Goal: Task Accomplishment & Management: Complete application form

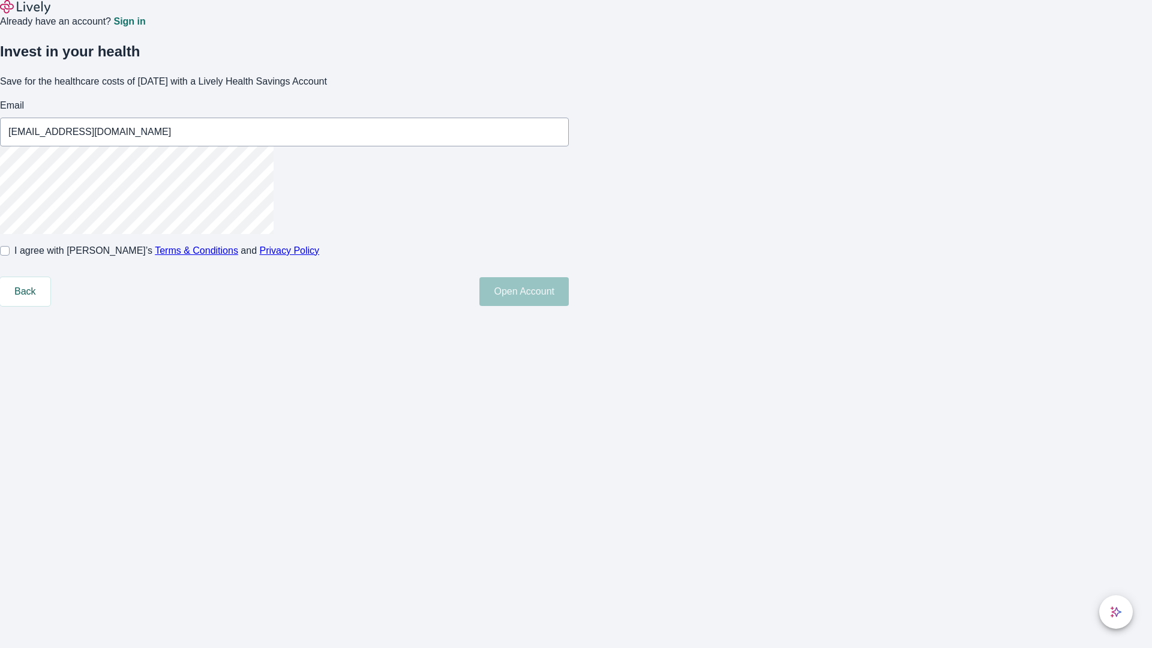
click at [10, 256] on input "I agree with Lively’s Terms & Conditions and Privacy Policy" at bounding box center [5, 251] width 10 height 10
checkbox input "true"
click at [569, 306] on button "Open Account" at bounding box center [524, 291] width 89 height 29
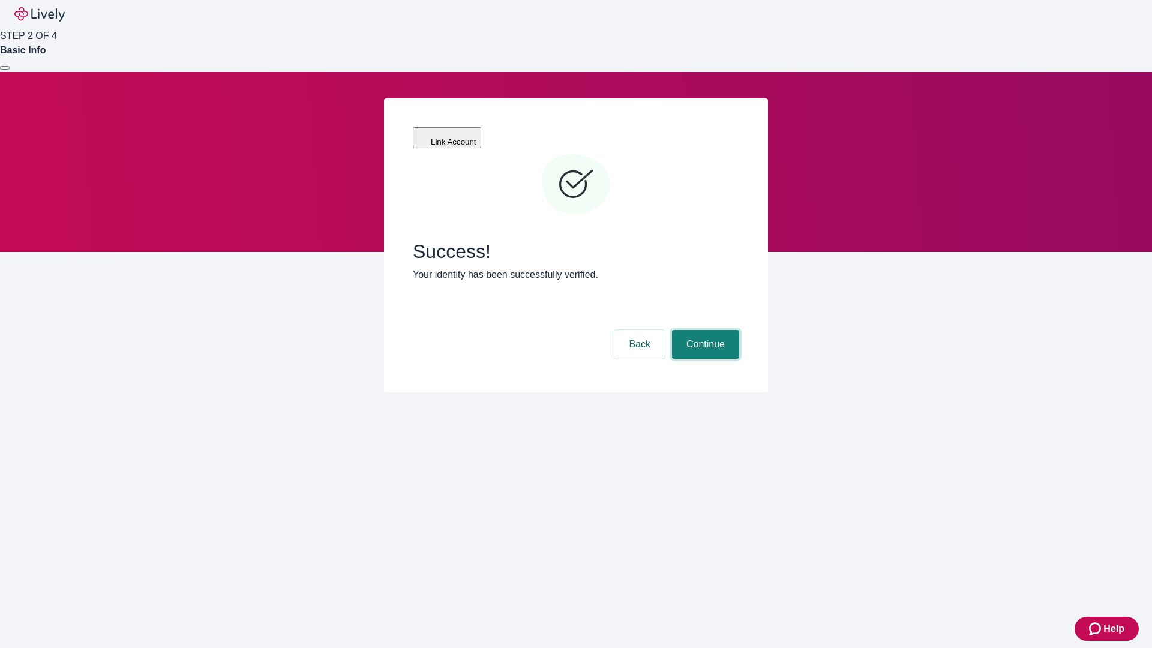
click at [704, 330] on button "Continue" at bounding box center [705, 344] width 67 height 29
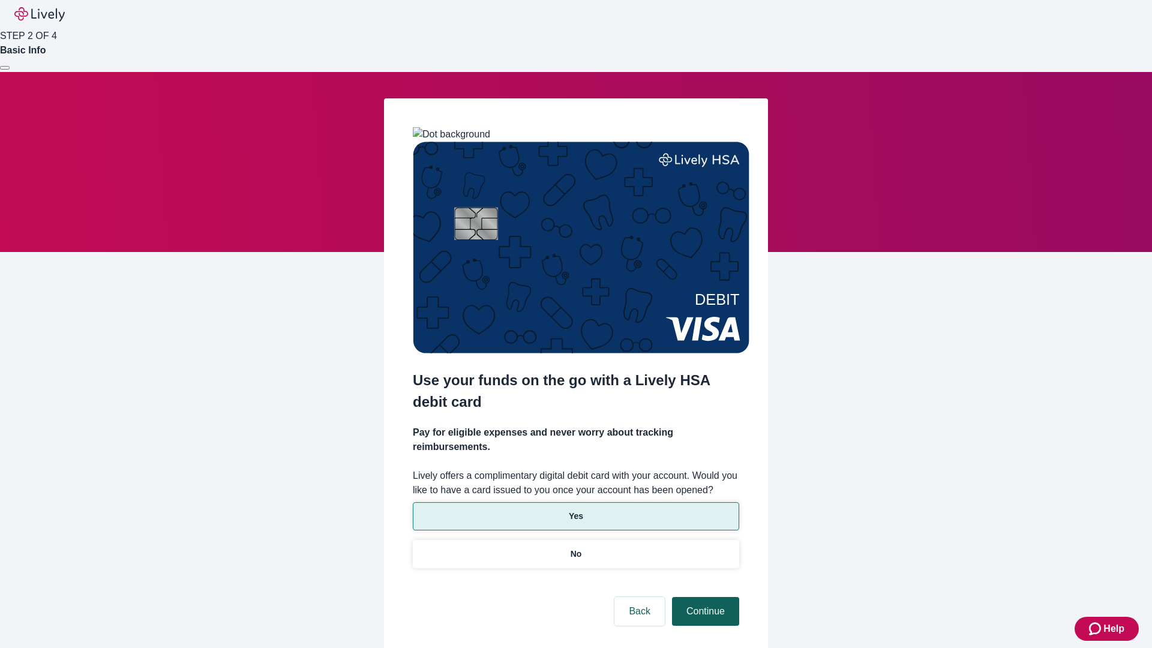
click at [576, 510] on p "Yes" at bounding box center [576, 516] width 14 height 13
click at [704, 597] on button "Continue" at bounding box center [705, 611] width 67 height 29
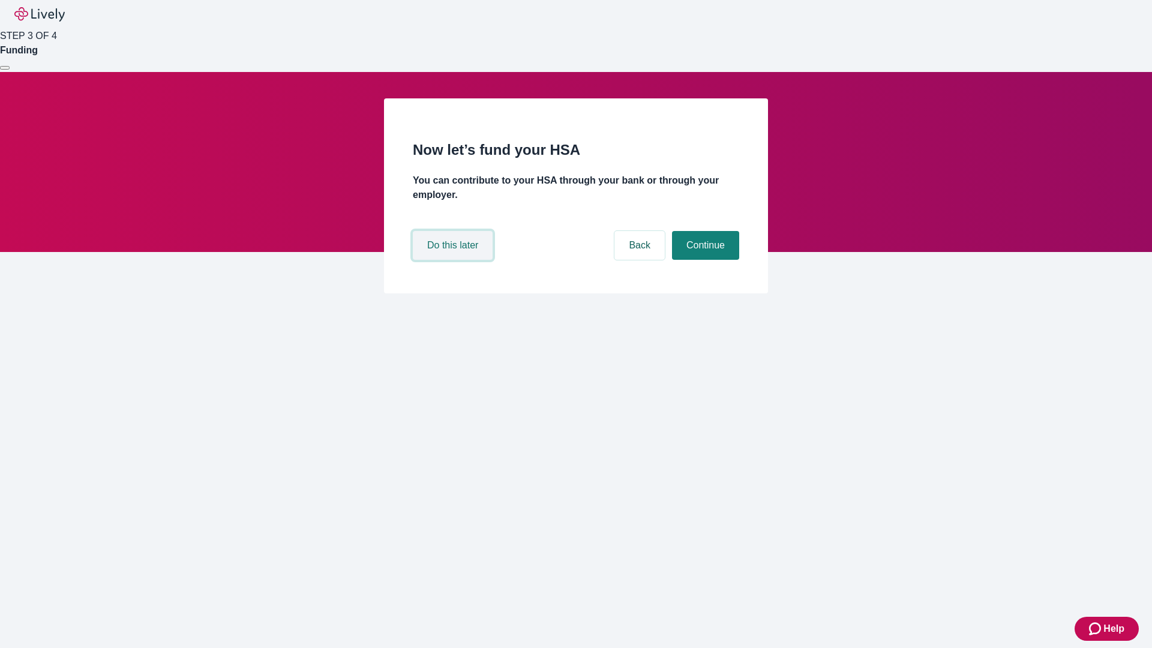
click at [454, 260] on button "Do this later" at bounding box center [453, 245] width 80 height 29
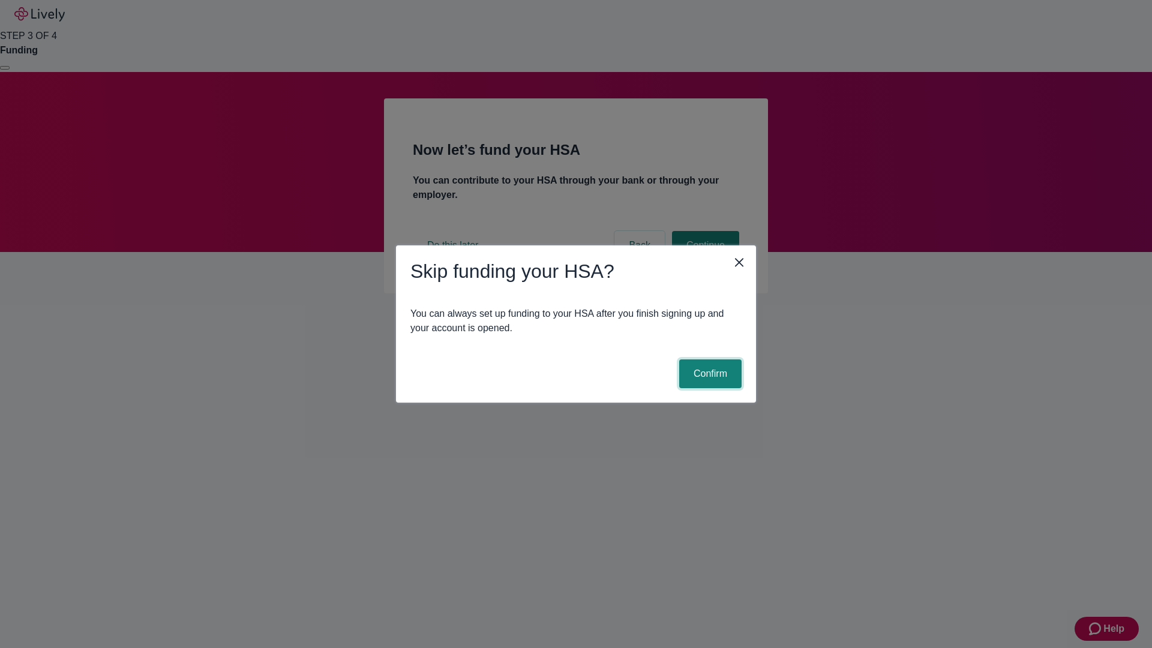
click at [709, 374] on button "Confirm" at bounding box center [710, 374] width 62 height 29
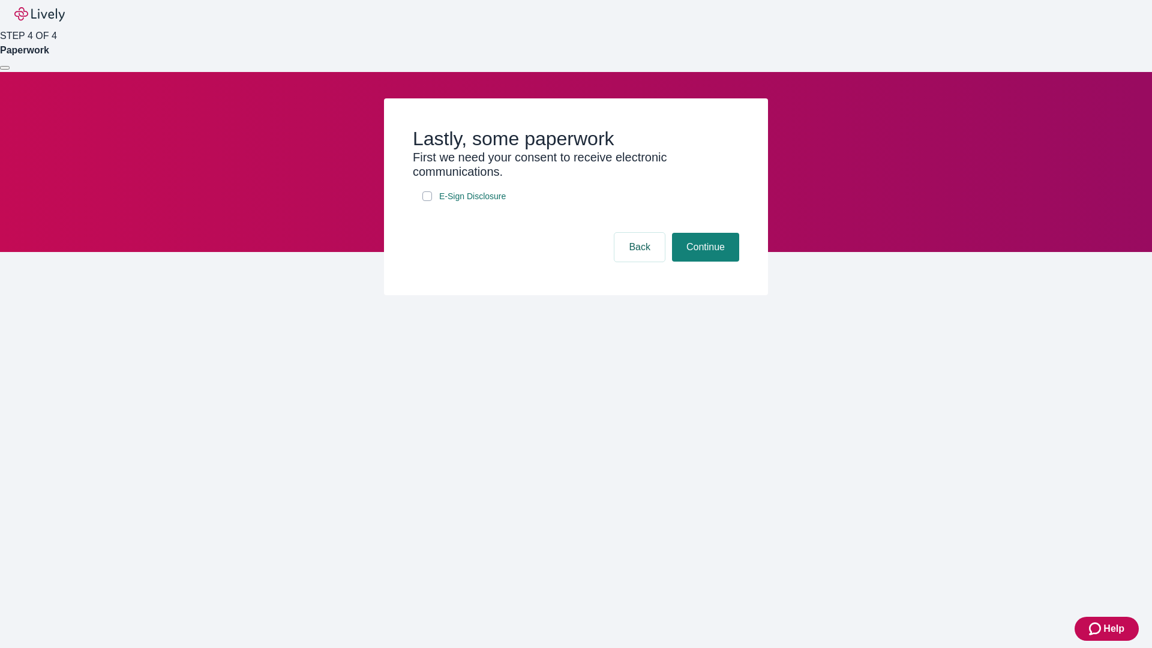
click at [427, 201] on input "E-Sign Disclosure" at bounding box center [428, 196] width 10 height 10
checkbox input "true"
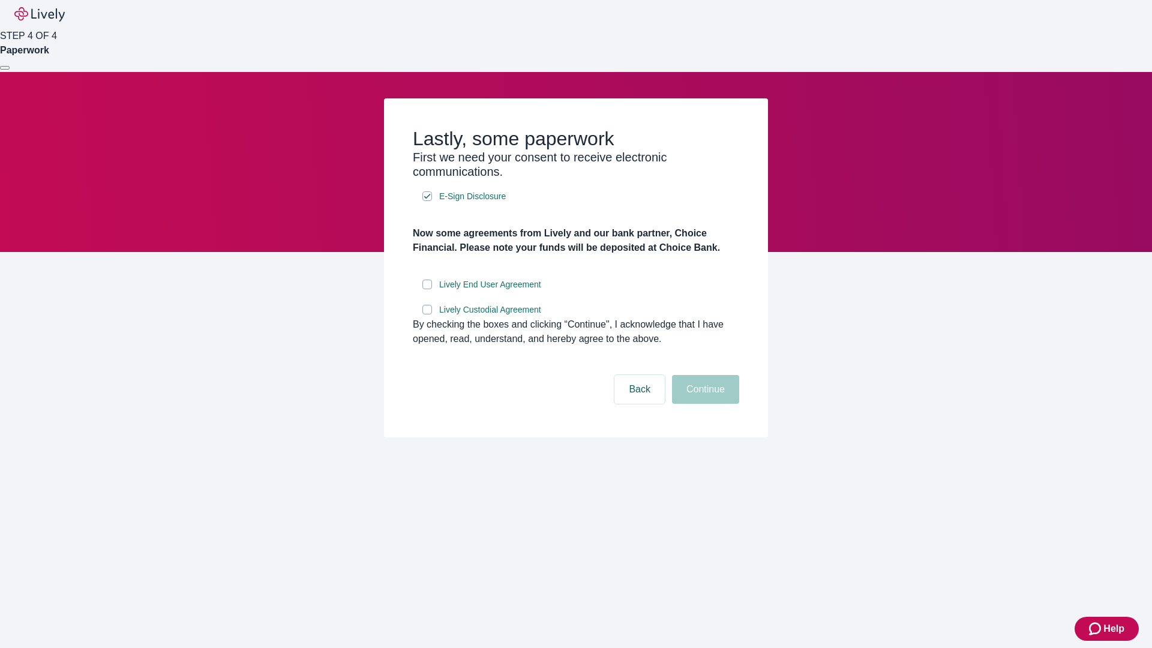
click at [427, 289] on input "Lively End User Agreement" at bounding box center [428, 285] width 10 height 10
checkbox input "true"
click at [427, 315] on input "Lively Custodial Agreement" at bounding box center [428, 310] width 10 height 10
checkbox input "true"
click at [704, 404] on button "Continue" at bounding box center [705, 389] width 67 height 29
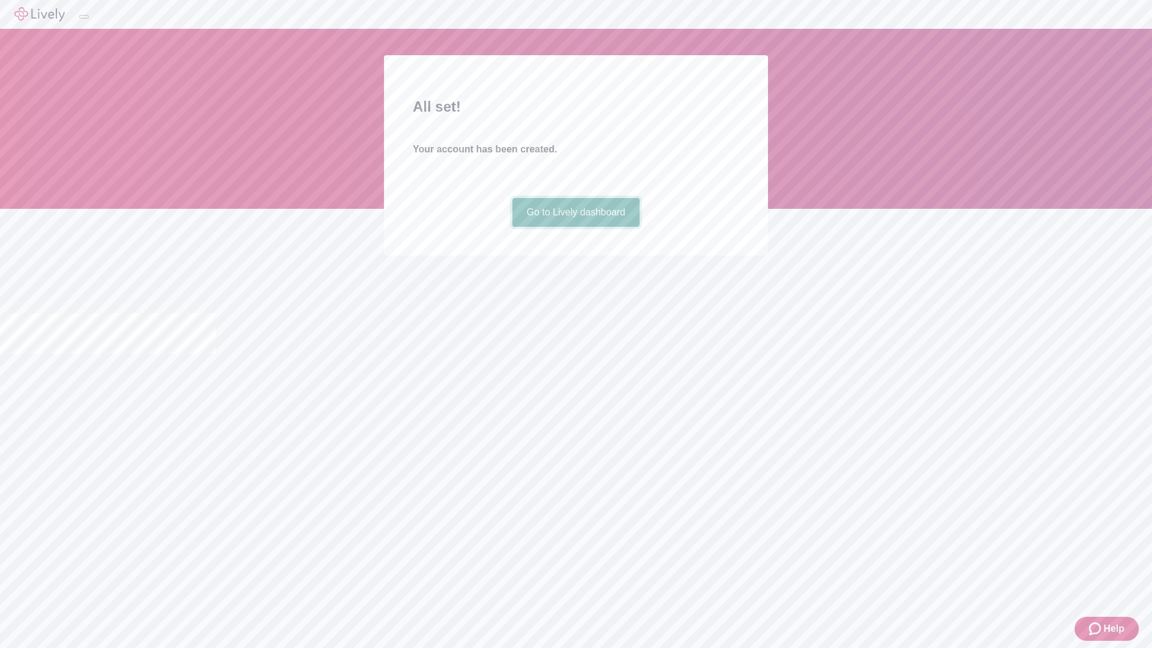
click at [576, 227] on link "Go to Lively dashboard" at bounding box center [577, 212] width 128 height 29
